Goal: Find specific page/section: Find specific page/section

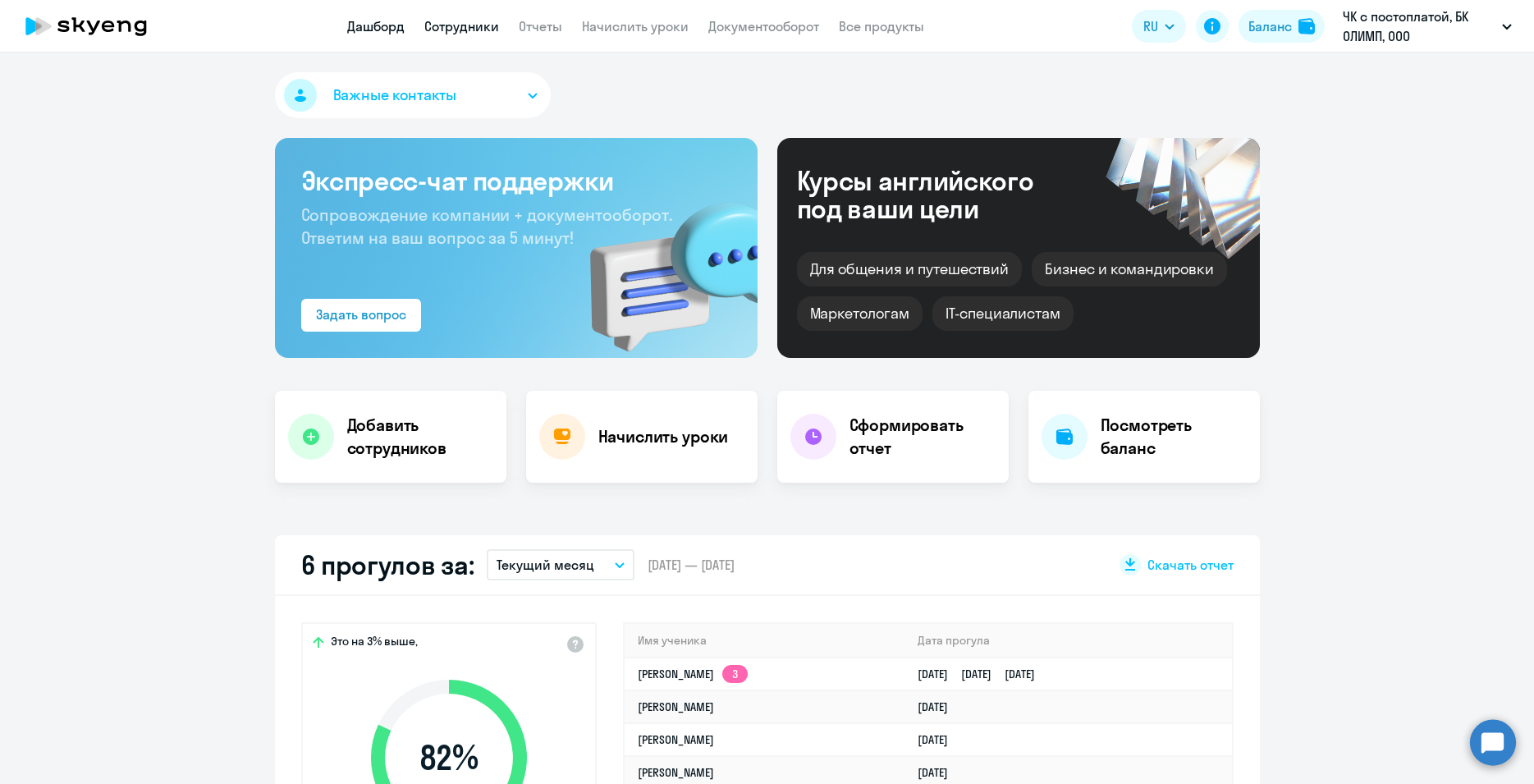
click at [471, 26] on link "Сотрудники" at bounding box center [461, 26] width 74 height 16
select select "30"
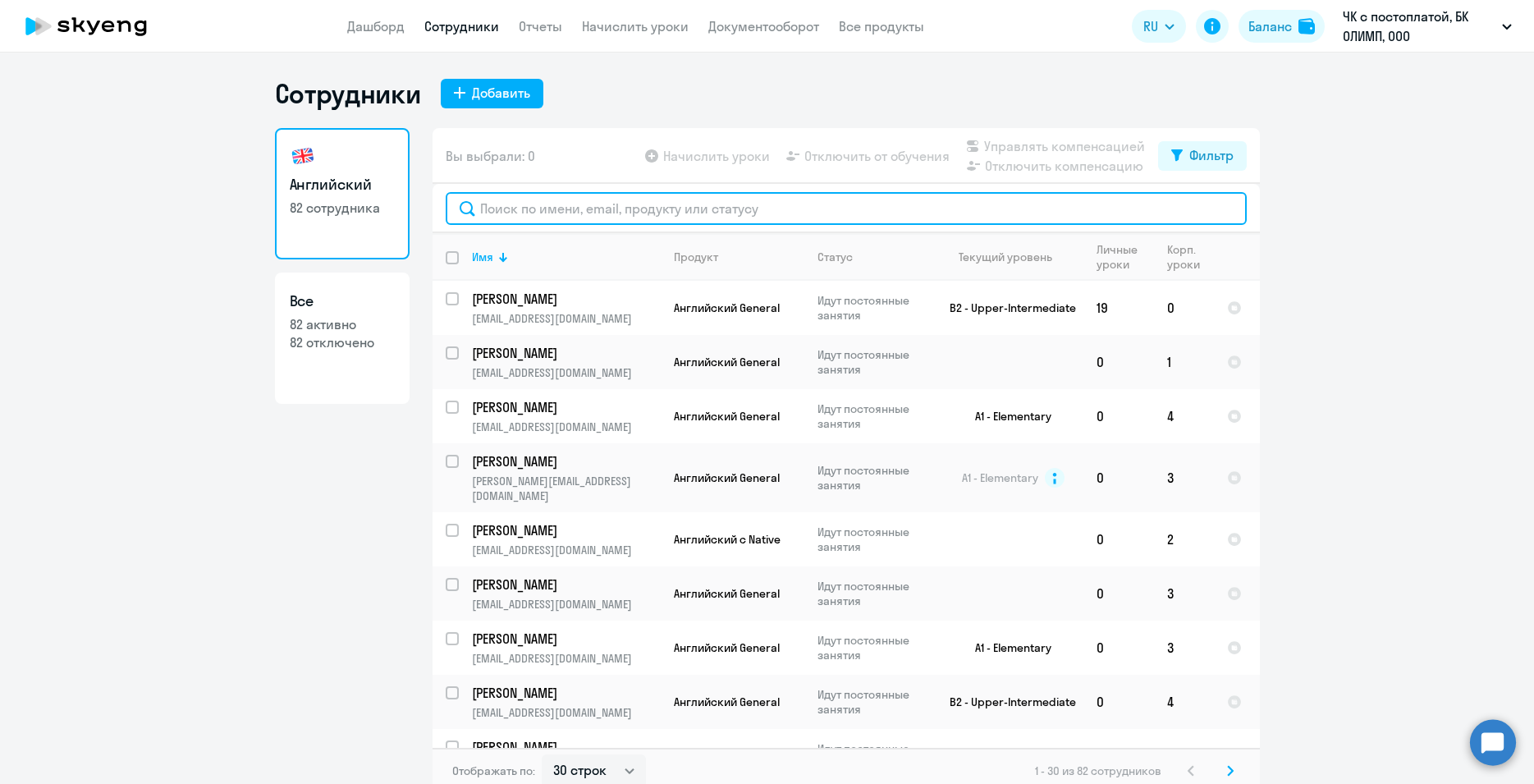
click at [503, 201] on input "text" at bounding box center [846, 209] width 801 height 33
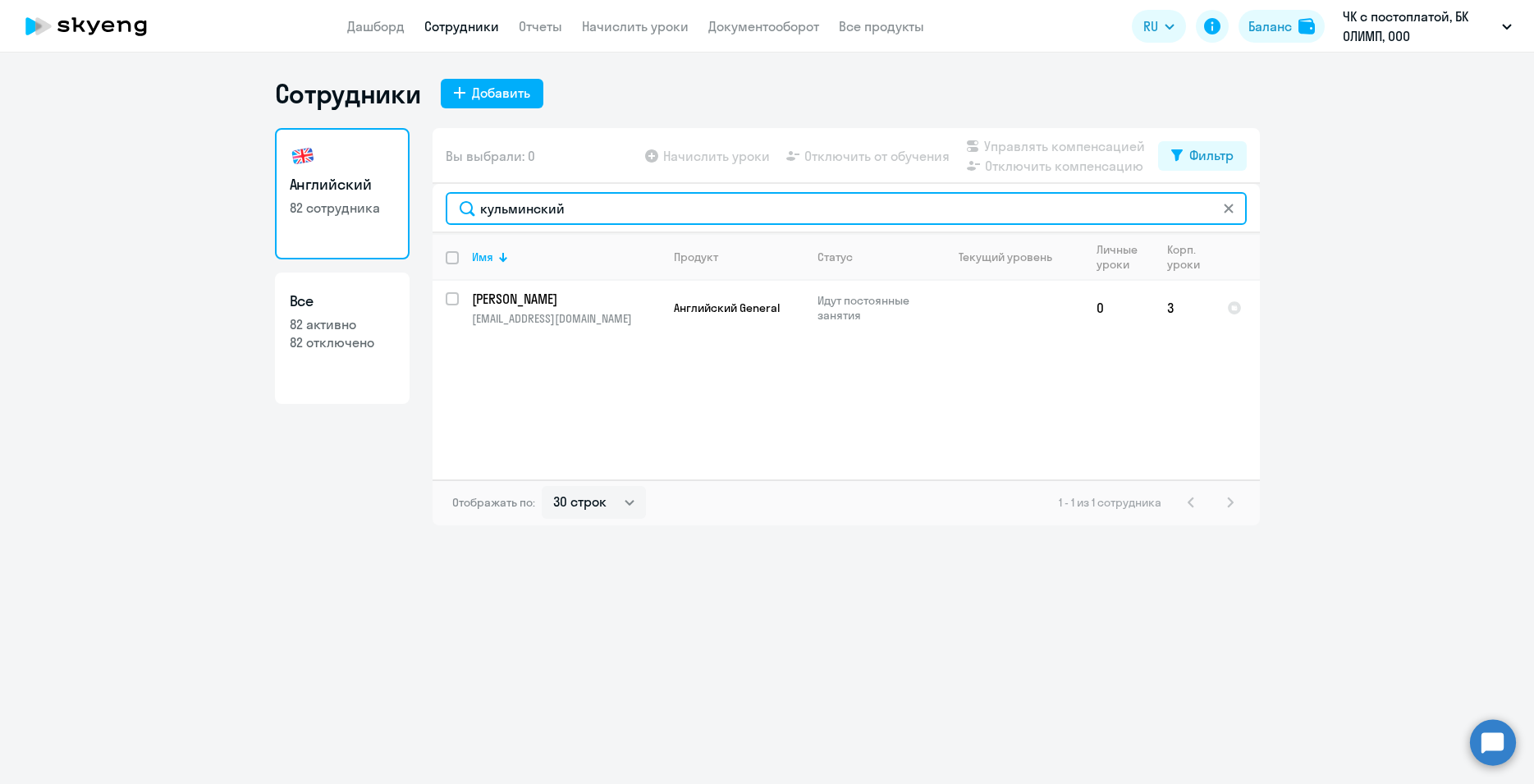
type input "кульминский"
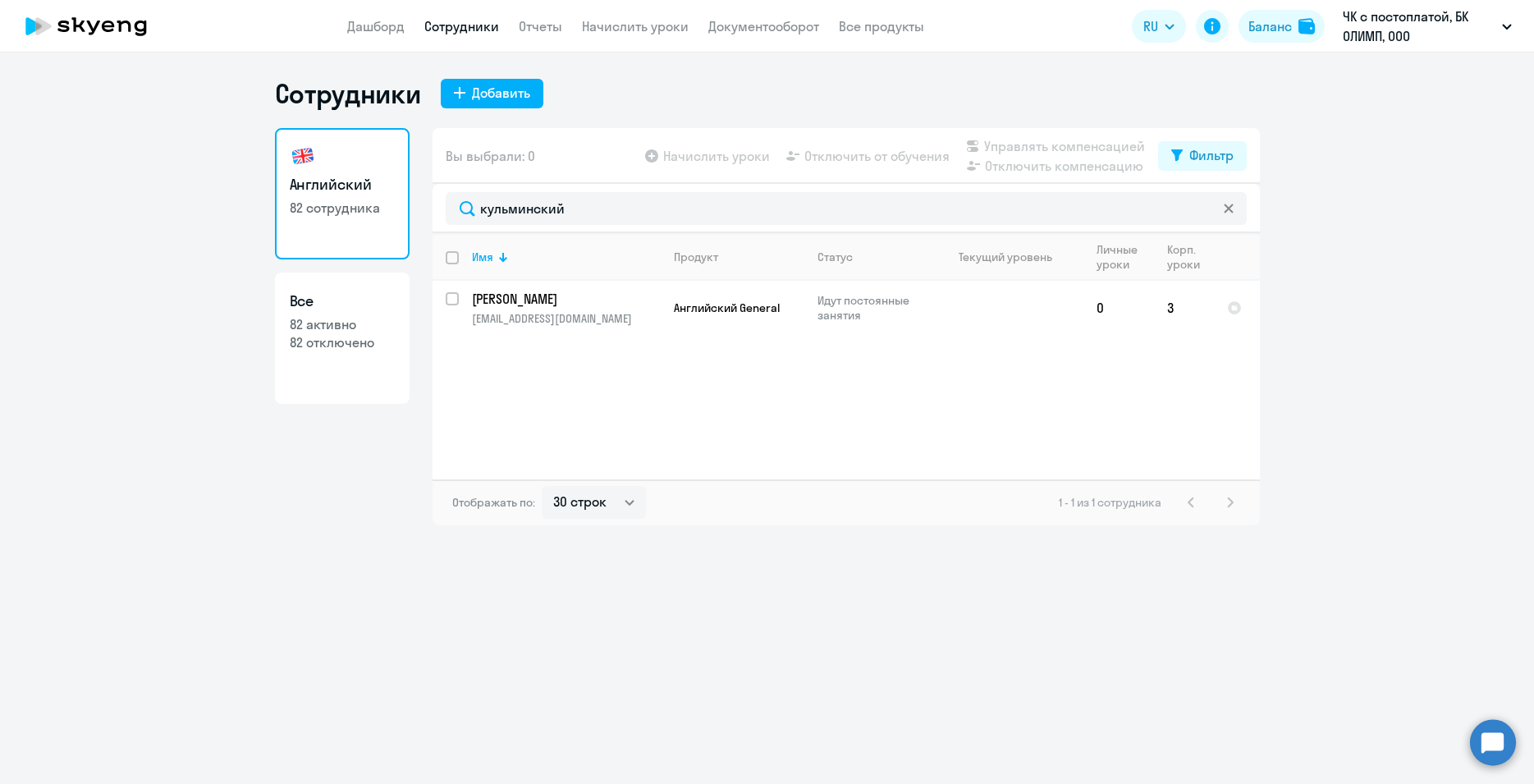
click at [248, 536] on div "Сотрудники Добавить Английский 82 сотрудника Все 82 активно 82 отключено Вы выб…" at bounding box center [767, 418] width 1534 height 731
click at [243, 635] on div "Сотрудники Добавить Английский 82 сотрудника Все 82 активно 82 отключено Вы выб…" at bounding box center [767, 418] width 1534 height 731
click at [262, 643] on div "Сотрудники Добавить Английский 82 сотрудника Все 82 активно 82 отключено Вы выб…" at bounding box center [767, 418] width 1534 height 731
